Goal: Task Accomplishment & Management: Use online tool/utility

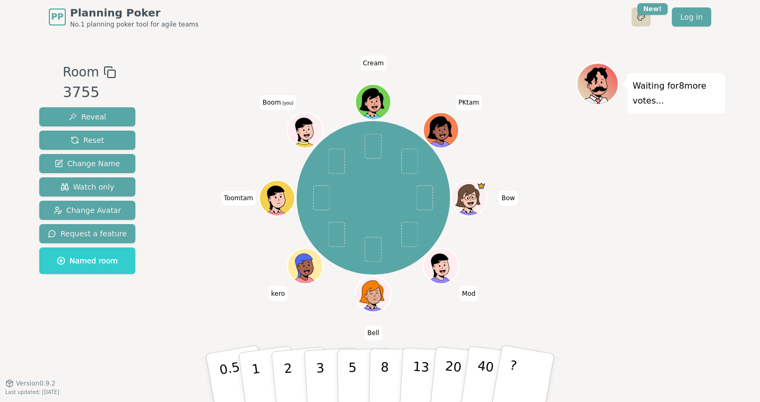
click at [641, 13] on html "PP Planning Poker No.1 planning poker tool for agile teams Toggle theme New! Lo…" at bounding box center [380, 201] width 760 height 402
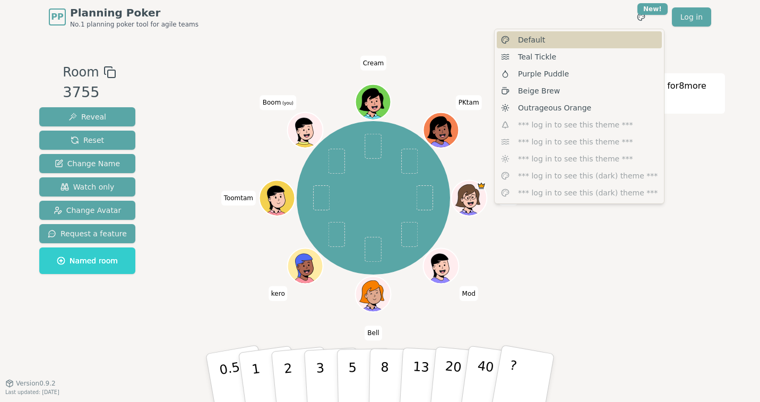
click at [538, 41] on span "Default" at bounding box center [531, 40] width 27 height 11
click at [644, 22] on html "PP Planning Poker No.1 planning poker tool for agile teams Toggle theme New! Lo…" at bounding box center [380, 201] width 760 height 402
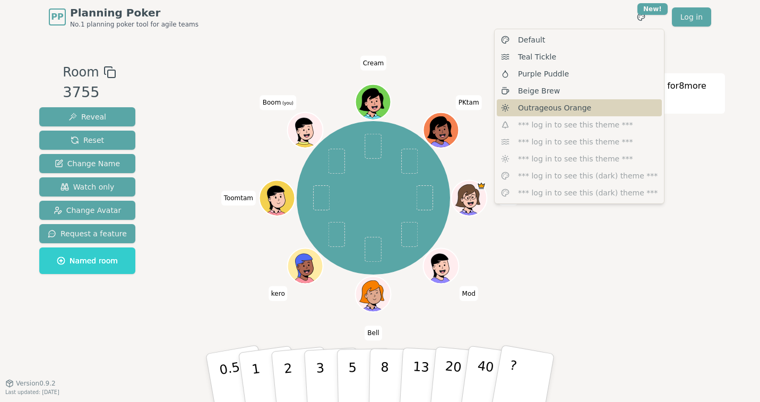
click at [541, 108] on span "Outrageous Orange" at bounding box center [554, 107] width 73 height 11
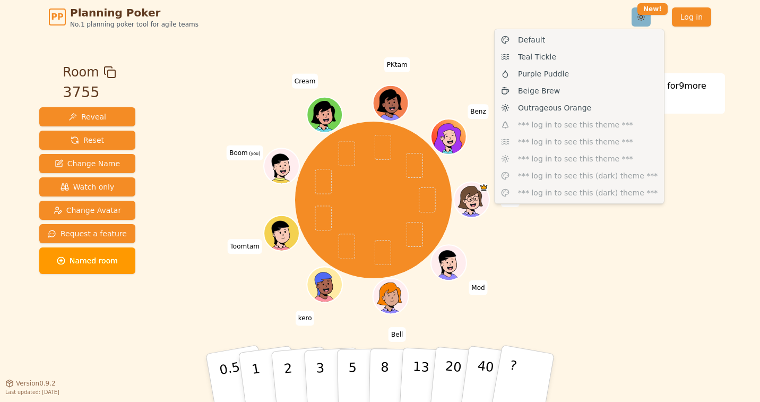
click at [644, 16] on html "PP Planning Poker No.1 planning poker tool for agile teams Toggle theme New! Lo…" at bounding box center [380, 201] width 760 height 402
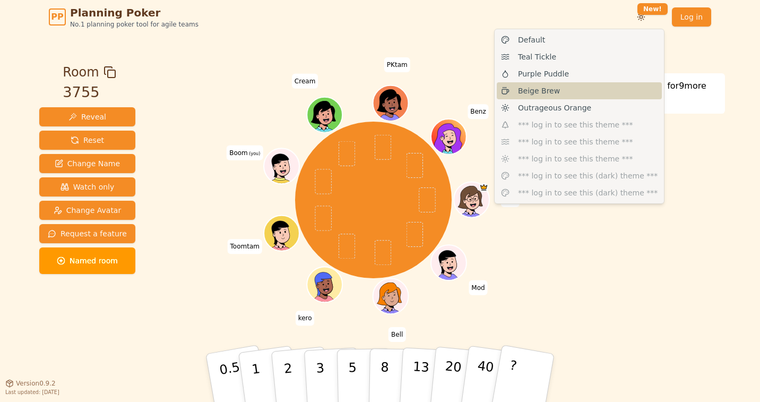
click at [570, 91] on div "Beige Brew" at bounding box center [579, 90] width 165 height 17
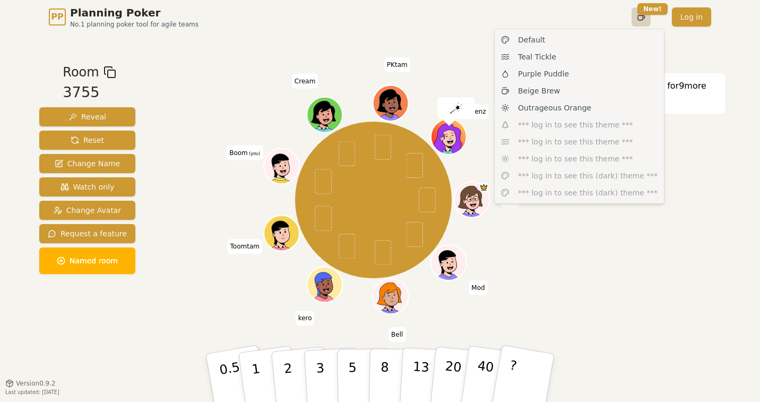
click at [639, 13] on html "PP Planning Poker No.1 planning poker tool for agile teams Toggle theme New! Lo…" at bounding box center [380, 201] width 760 height 402
click at [545, 78] on span "Purple Puddle" at bounding box center [543, 73] width 51 height 11
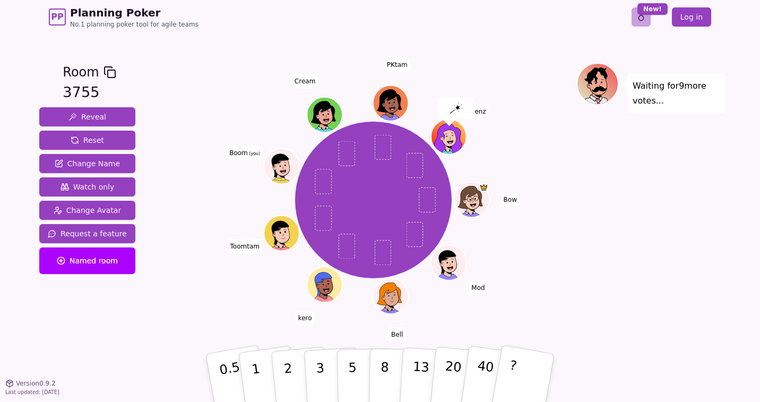
click at [646, 20] on html "PP Planning Poker No.1 planning poker tool for agile teams Toggle theme New! Lo…" at bounding box center [380, 201] width 760 height 402
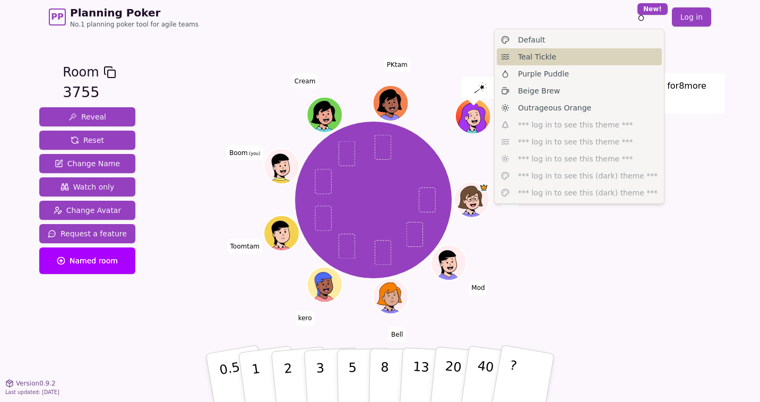
click at [547, 54] on span "Teal Tickle" at bounding box center [537, 56] width 38 height 11
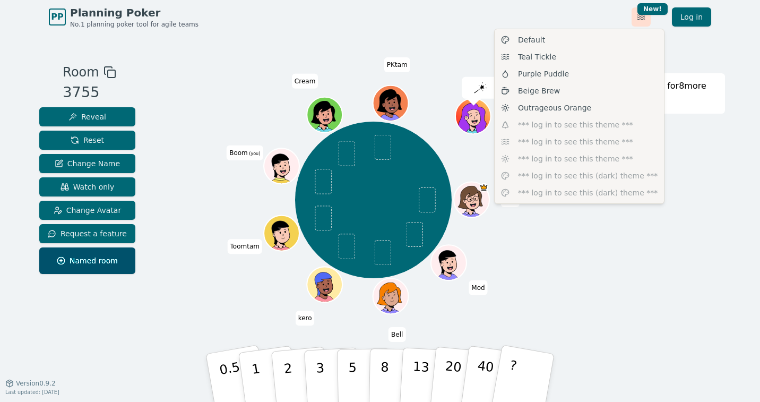
click at [637, 20] on html "PP Planning Poker No.1 planning poker tool for agile teams Toggle theme New! Lo…" at bounding box center [380, 201] width 760 height 402
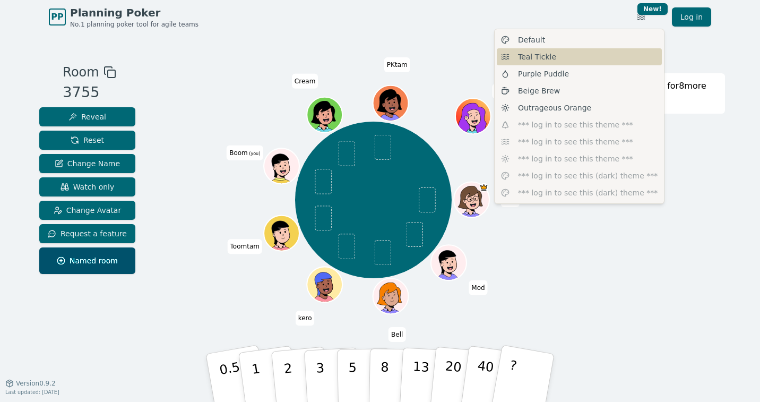
click at [514, 50] on div "Teal Tickle" at bounding box center [579, 56] width 165 height 17
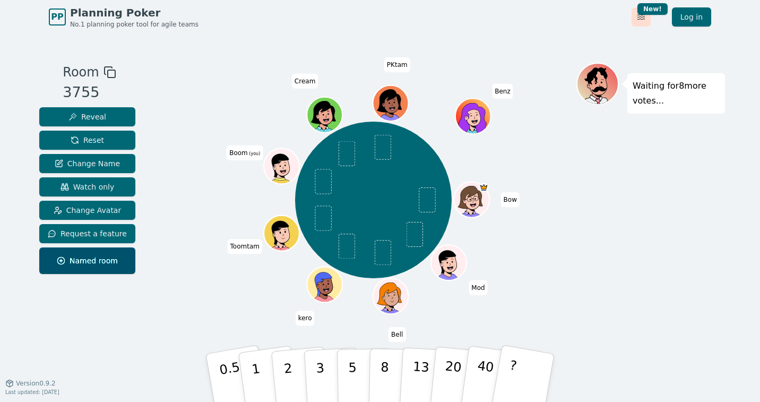
click at [645, 22] on html "PP Planning Poker No.1 planning poker tool for agile teams Toggle theme New! Lo…" at bounding box center [380, 201] width 760 height 402
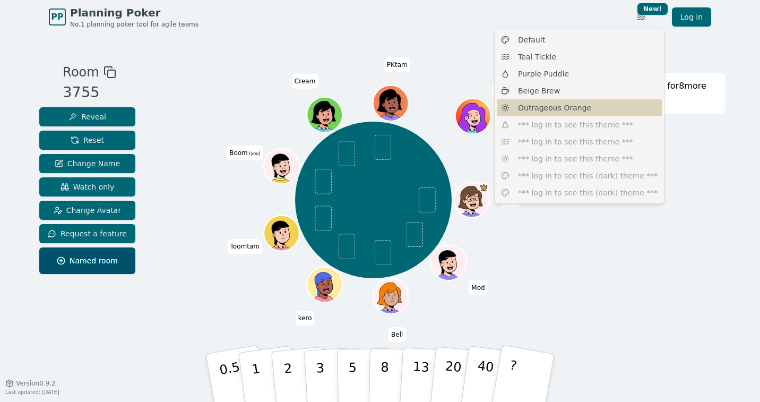
click at [551, 102] on span "Outrageous Orange" at bounding box center [554, 107] width 73 height 11
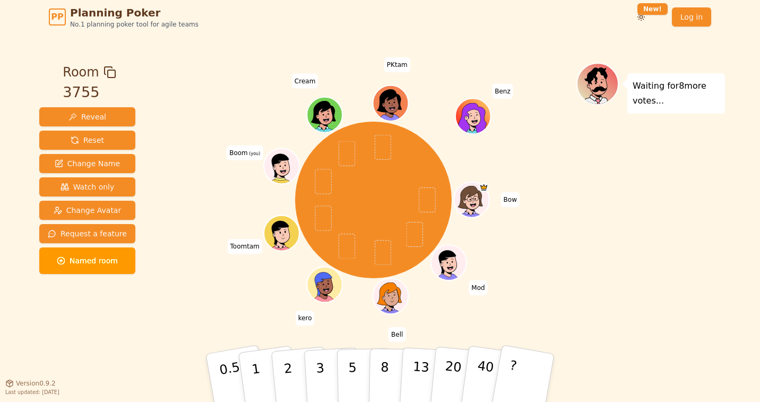
click at [571, 226] on div "Bow Mod Bell kero Toomtam Boom (you) Cream PKtam Benz" at bounding box center [373, 200] width 406 height 237
click at [642, 17] on html "PP Planning Poker No.1 planning poker tool for agile teams Toggle theme New! Lo…" at bounding box center [380, 201] width 760 height 402
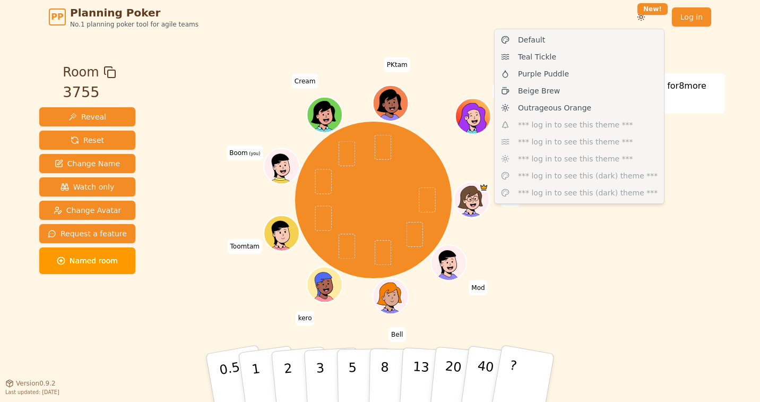
click at [642, 17] on html "PP Planning Poker No.1 planning poker tool for agile teams Toggle theme New! Lo…" at bounding box center [380, 201] width 760 height 402
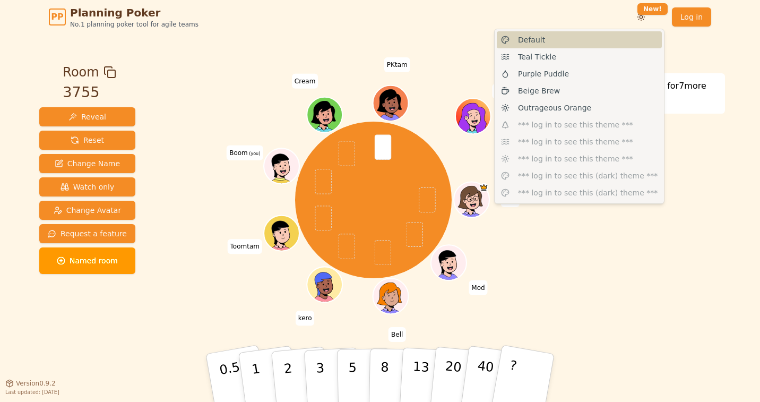
click at [556, 40] on div "Default" at bounding box center [579, 39] width 165 height 17
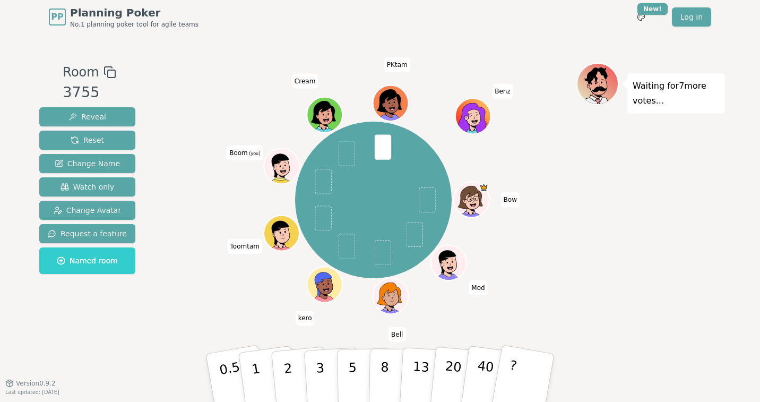
click at [562, 283] on div "Bow Mod Bell kero Toomtam Boom (you) Cream PKtam Benz" at bounding box center [373, 200] width 406 height 237
click at [326, 372] on button "3" at bounding box center [333, 378] width 58 height 83
click at [611, 267] on div "Waiting for 5 more votes..." at bounding box center [651, 209] width 149 height 292
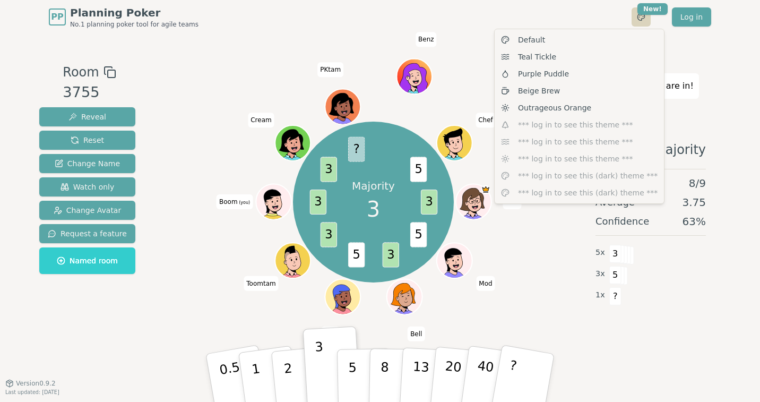
click at [638, 18] on html "PP Planning Poker No.1 planning poker tool for agile teams Toggle theme New! Lo…" at bounding box center [380, 201] width 760 height 402
click at [565, 93] on div "Beige Brew" at bounding box center [579, 90] width 165 height 17
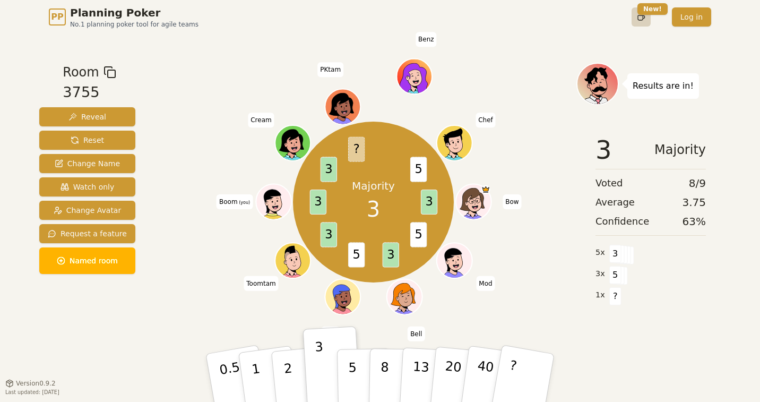
click at [641, 15] on html "PP Planning Poker No.1 planning poker tool for agile teams Toggle theme New! Lo…" at bounding box center [380, 201] width 760 height 402
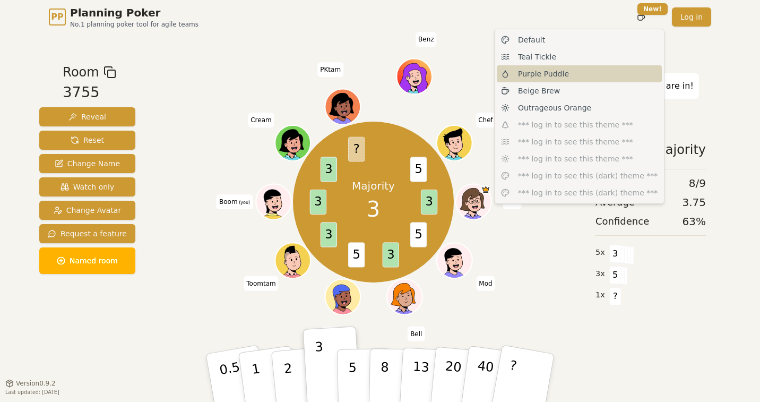
click at [545, 76] on span "Purple Puddle" at bounding box center [543, 73] width 51 height 11
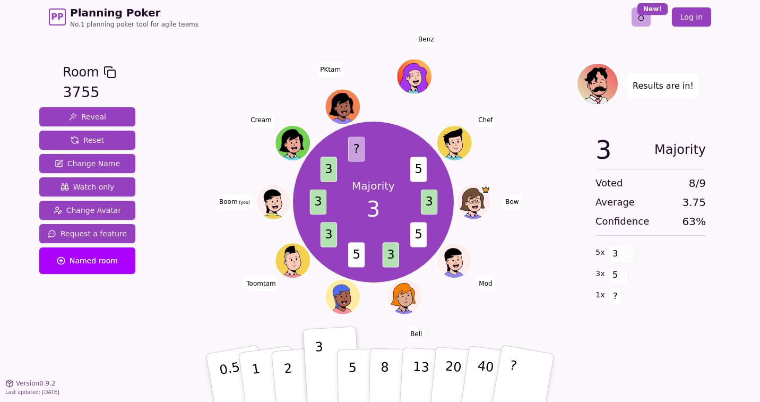
click at [640, 15] on html "PP Planning Poker No.1 planning poker tool for agile teams Toggle theme New! Lo…" at bounding box center [380, 201] width 760 height 402
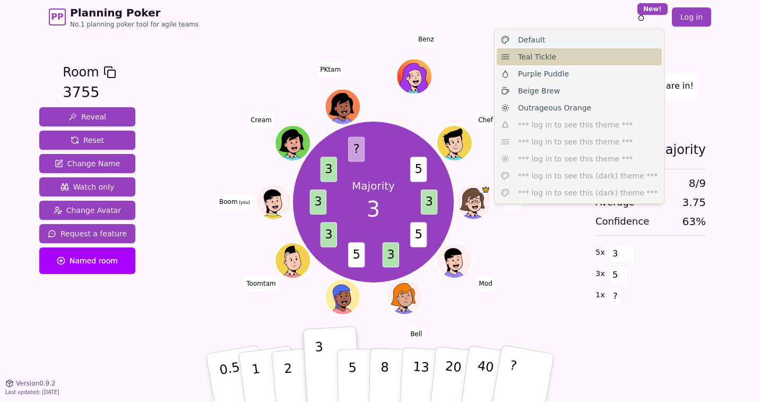
click at [581, 49] on div "Teal Tickle" at bounding box center [579, 56] width 165 height 17
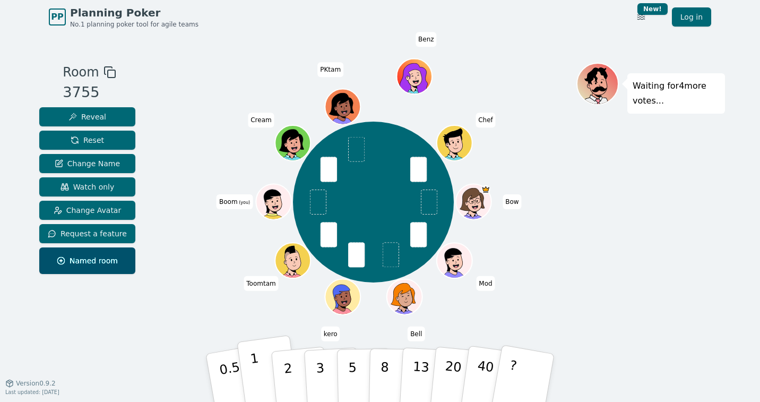
click at [254, 367] on p "1" at bounding box center [258, 379] width 16 height 58
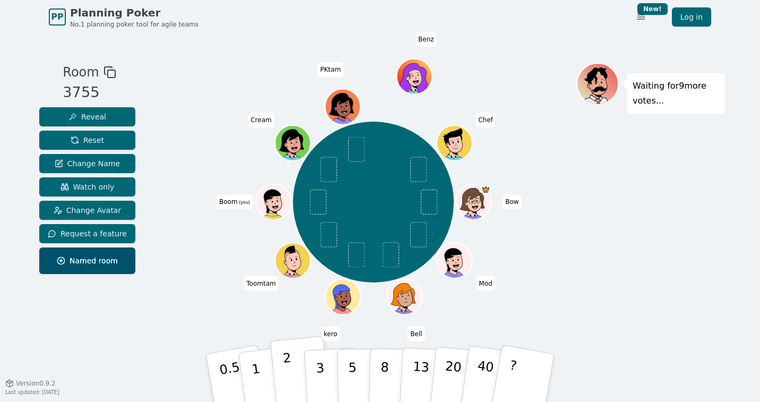
click at [286, 367] on p "2" at bounding box center [289, 379] width 14 height 58
click at [320, 364] on p "3" at bounding box center [321, 379] width 12 height 58
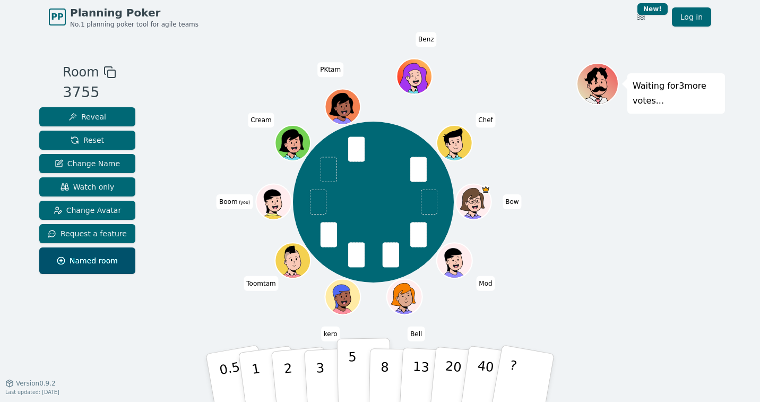
click at [357, 364] on button "5" at bounding box center [364, 378] width 55 height 81
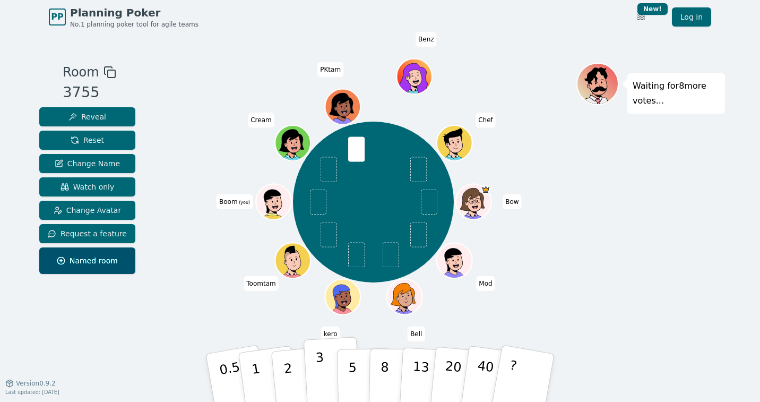
click at [321, 375] on p "3" at bounding box center [321, 379] width 12 height 58
click at [513, 170] on div "Bow Mod Bell kero Toomtam Boom (you) Cream PKtam Benz Chef" at bounding box center [373, 202] width 406 height 240
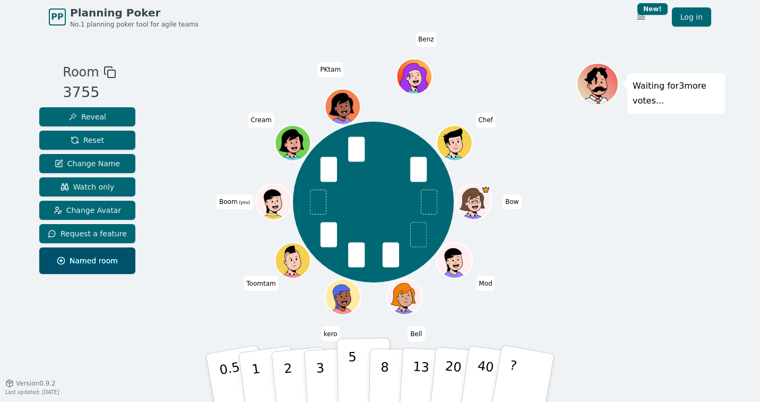
click at [350, 368] on p "5" at bounding box center [352, 377] width 9 height 57
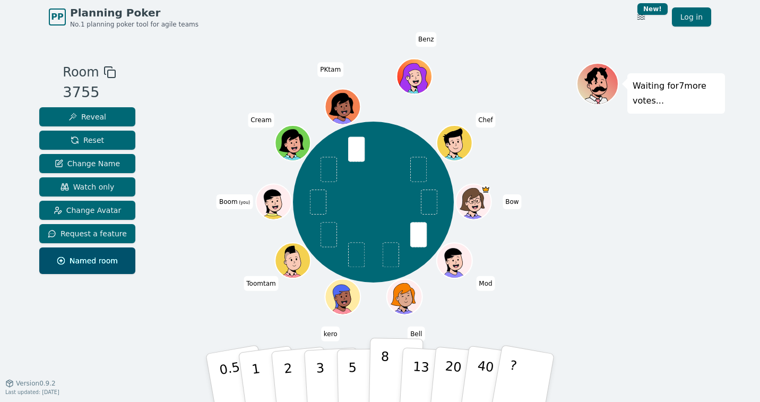
click at [380, 368] on button "8" at bounding box center [396, 378] width 55 height 81
click at [351, 373] on p "5" at bounding box center [352, 377] width 9 height 57
click at [317, 371] on p "3" at bounding box center [321, 379] width 12 height 58
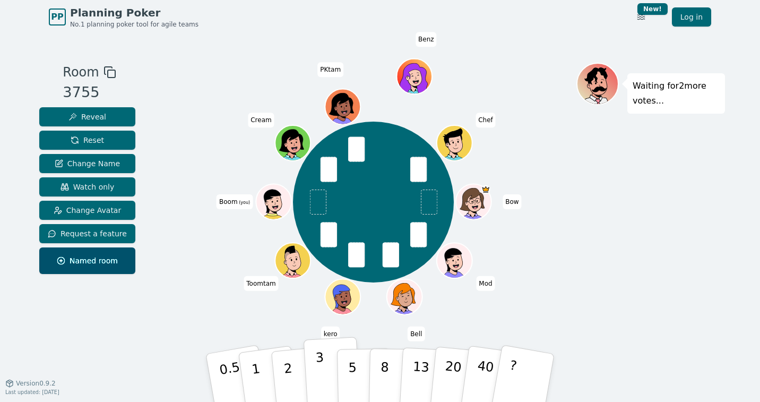
click at [325, 372] on button "3" at bounding box center [333, 378] width 58 height 83
click at [384, 374] on p "8" at bounding box center [384, 377] width 9 height 57
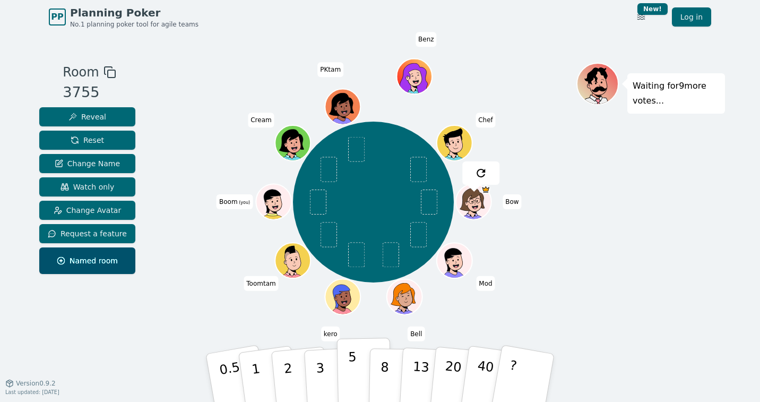
click at [355, 364] on p "5" at bounding box center [352, 377] width 9 height 57
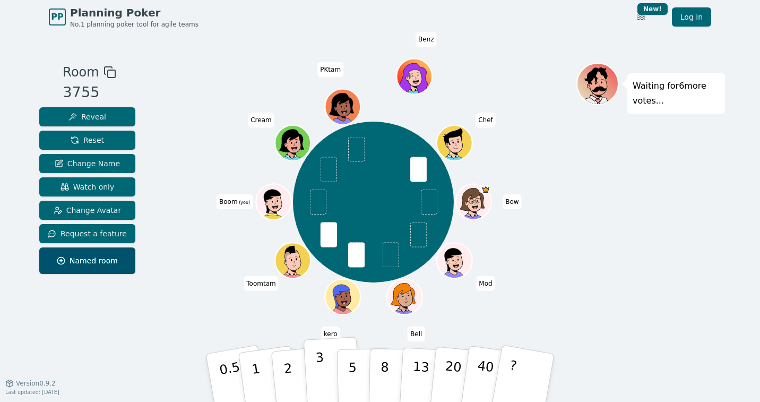
click at [325, 372] on button "3" at bounding box center [333, 378] width 58 height 83
click at [321, 370] on p "3" at bounding box center [321, 379] width 12 height 58
click at [380, 367] on button "8" at bounding box center [396, 378] width 55 height 81
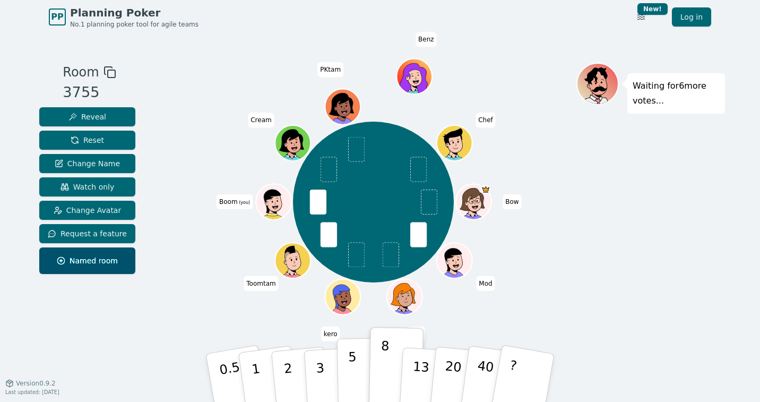
click at [353, 365] on p "5" at bounding box center [352, 377] width 9 height 57
click at [389, 369] on button "8" at bounding box center [396, 378] width 55 height 81
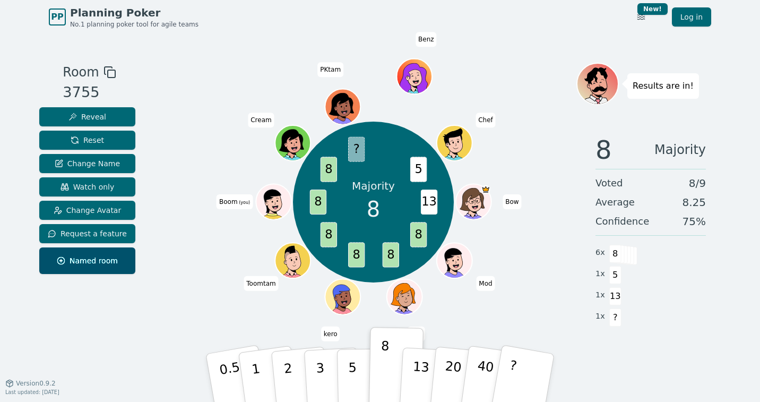
click at [461, 311] on div "Majority 8 13 8 8 8 8 8 8 ? 5 Bow Mod Bell kero Toomtam Boom (you) Cream PKtam …" at bounding box center [373, 202] width 406 height 240
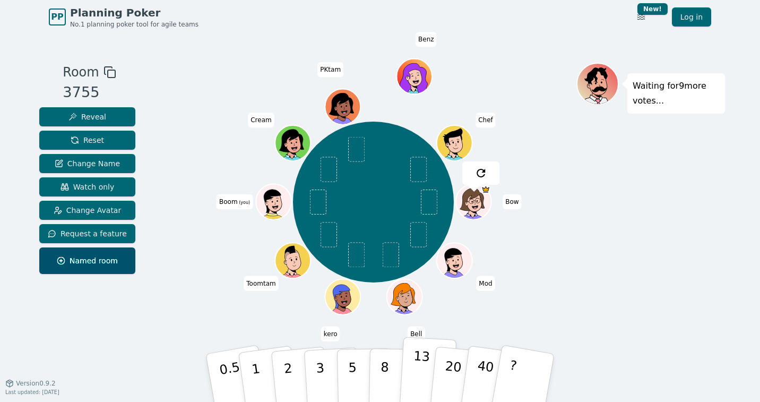
click at [419, 377] on p "13" at bounding box center [421, 377] width 20 height 58
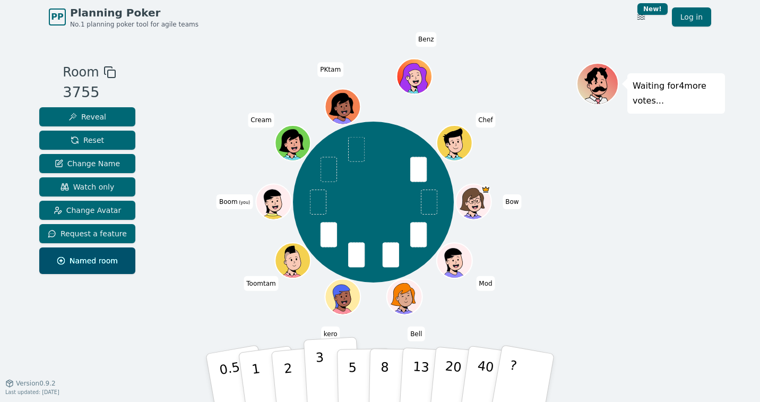
click at [317, 370] on p "3" at bounding box center [321, 379] width 12 height 58
click at [547, 305] on div "Bow Mod Bell kero Toomtam Boom (you) Cream PKtam Benz Chef" at bounding box center [373, 202] width 406 height 240
click at [561, 297] on div "Bow Mod Bell kero Toomtam Boom (you) Cream PKtam Benz Chef" at bounding box center [373, 202] width 406 height 240
click at [249, 370] on button "1" at bounding box center [268, 378] width 63 height 86
click at [221, 370] on p "0.5" at bounding box center [232, 379] width 30 height 60
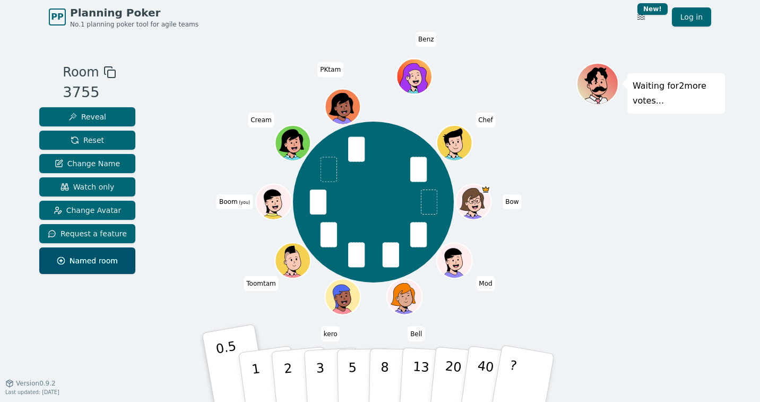
click at [200, 277] on div "Bow Mod Bell kero Toomtam Boom (you) Cream PKtam Benz Chef" at bounding box center [373, 202] width 406 height 240
